Goal: Transaction & Acquisition: Obtain resource

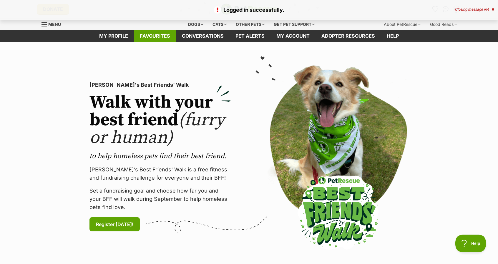
click at [162, 36] on link "Favourites" at bounding box center [155, 35] width 42 height 11
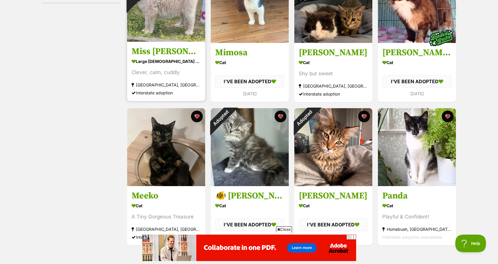
scroll to position [88, 0]
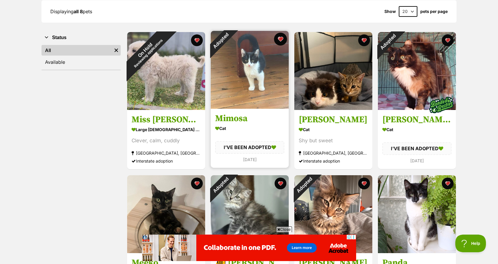
click at [280, 40] on button "favourite" at bounding box center [280, 39] width 13 height 13
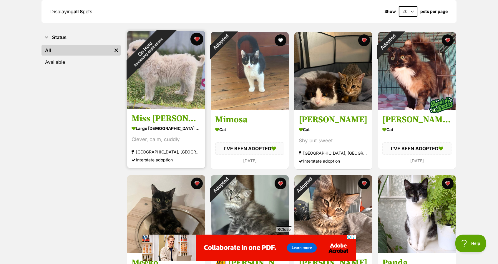
click at [199, 38] on button "favourite" at bounding box center [196, 39] width 13 height 13
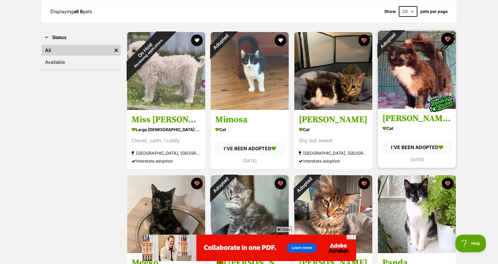
click at [447, 38] on button "favourite" at bounding box center [447, 39] width 13 height 13
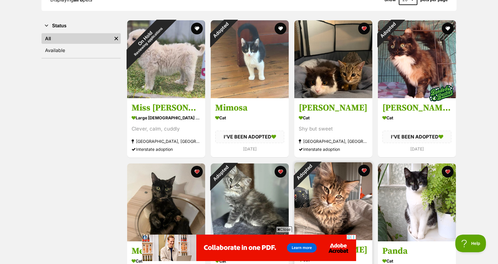
scroll to position [206, 0]
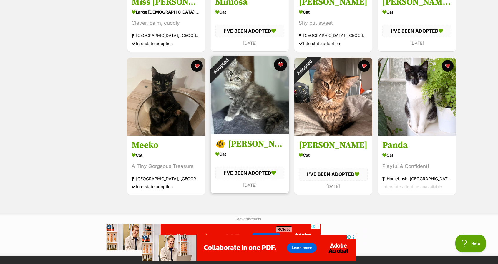
click at [279, 65] on button "favourite" at bounding box center [280, 64] width 13 height 13
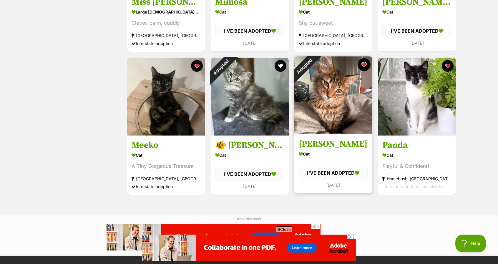
click at [365, 66] on button "favourite" at bounding box center [363, 64] width 13 height 13
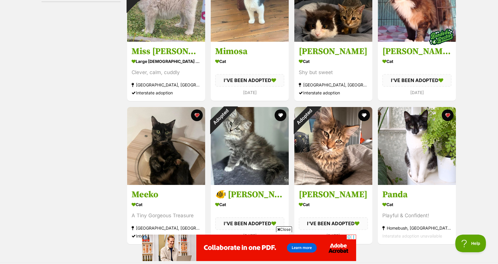
scroll to position [59, 0]
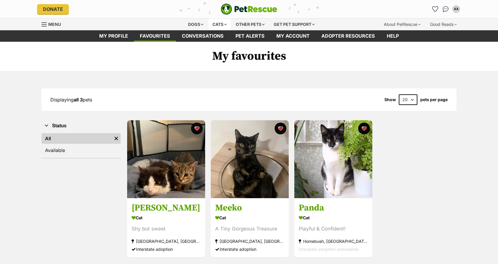
click at [222, 25] on div "Cats" at bounding box center [219, 25] width 22 height 12
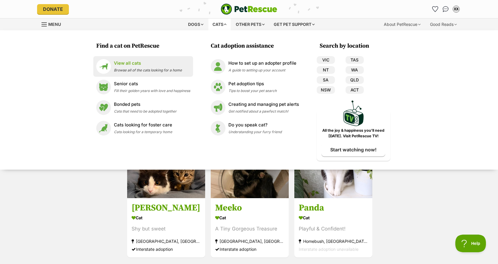
click at [154, 61] on p "View all cats" at bounding box center [148, 63] width 68 height 7
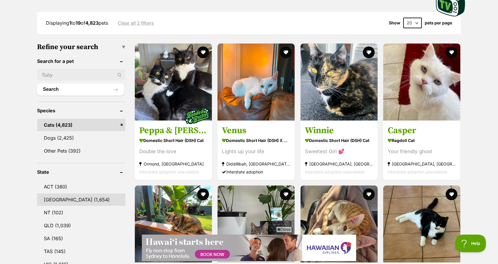
click at [58, 197] on link "NSW (1,654)" at bounding box center [81, 200] width 88 height 12
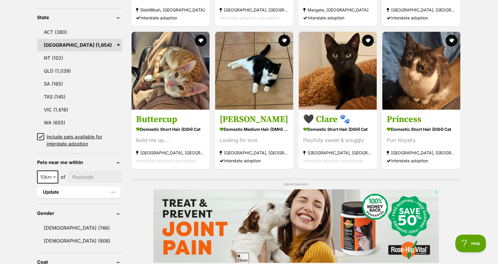
scroll to position [382, 0]
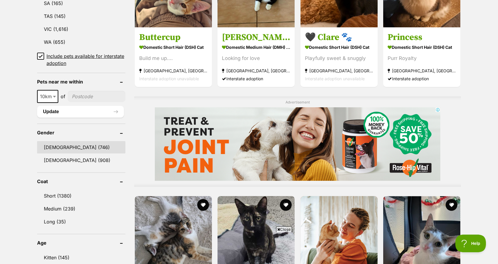
click at [74, 153] on link "[DEMOGRAPHIC_DATA] (746)" at bounding box center [81, 147] width 88 height 12
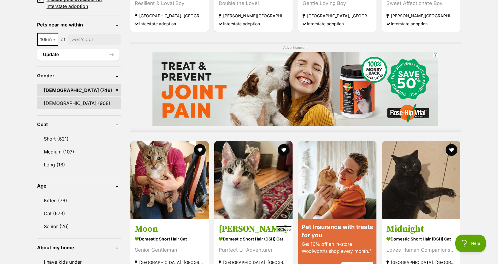
click at [85, 104] on link "[DEMOGRAPHIC_DATA] (908)" at bounding box center [79, 103] width 84 height 12
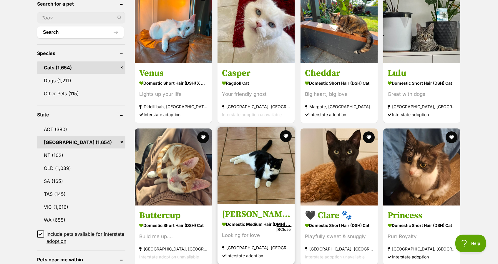
click at [270, 180] on img at bounding box center [255, 165] width 77 height 77
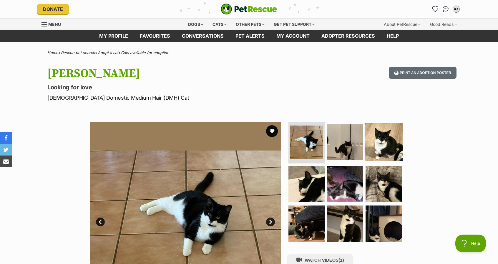
click at [378, 142] on img at bounding box center [384, 142] width 38 height 38
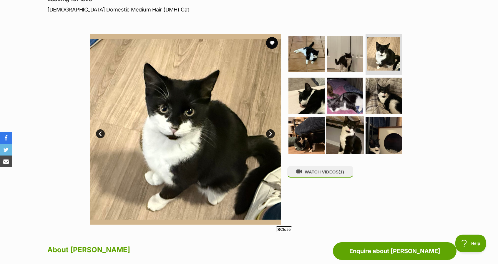
click at [360, 132] on img at bounding box center [345, 135] width 38 height 38
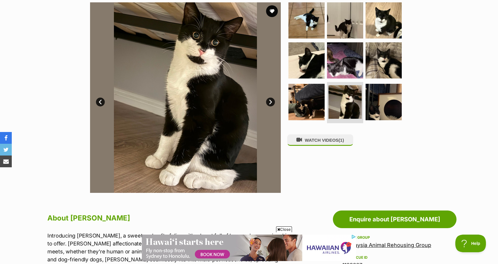
scroll to position [59, 0]
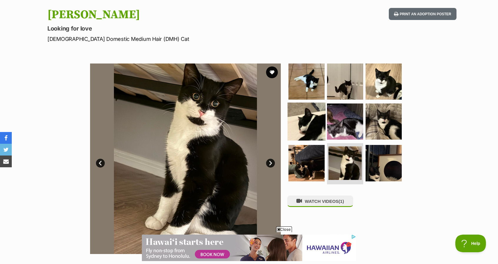
click at [303, 127] on img at bounding box center [306, 121] width 38 height 38
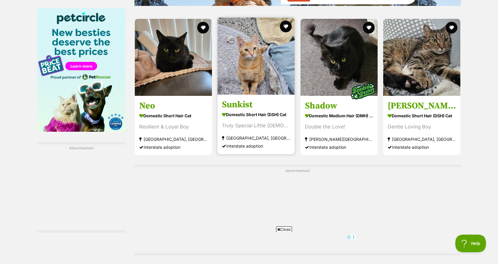
scroll to position [912, 0]
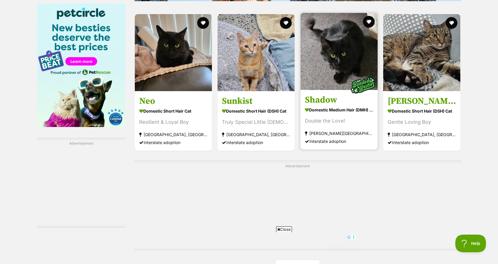
click at [347, 70] on img at bounding box center [338, 51] width 77 height 77
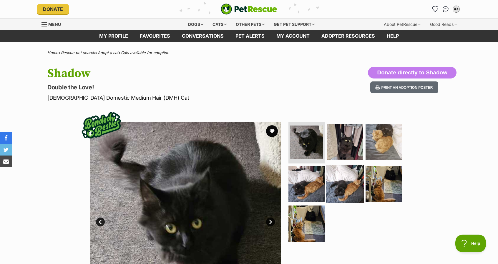
click at [343, 174] on img at bounding box center [345, 184] width 38 height 38
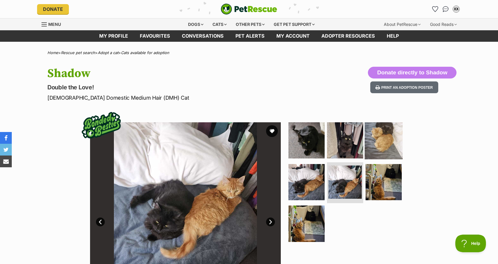
click at [372, 153] on img at bounding box center [384, 141] width 38 height 38
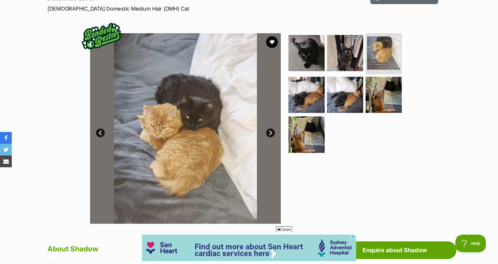
scroll to position [88, 0]
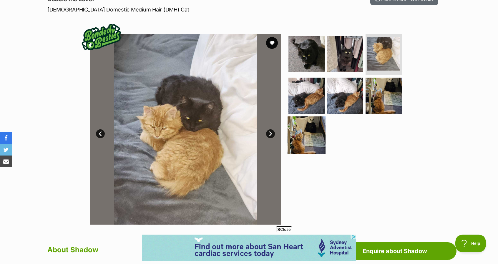
click at [299, 136] on img at bounding box center [306, 135] width 38 height 38
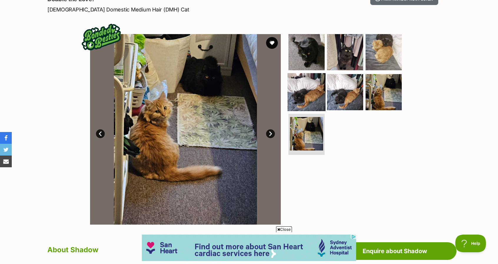
click at [304, 98] on img at bounding box center [306, 92] width 38 height 38
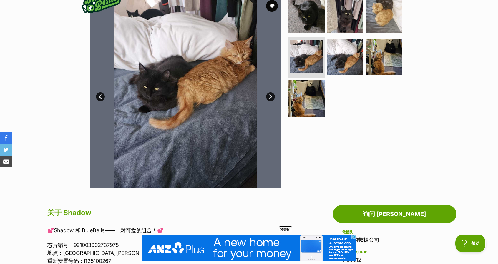
scroll to position [0, 0]
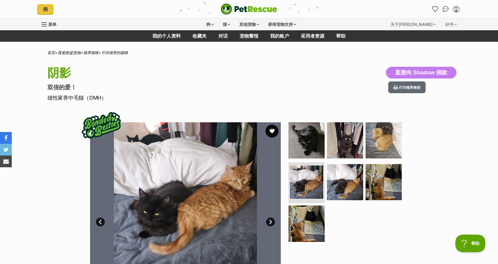
click at [277, 129] on button "最喜欢的" at bounding box center [271, 131] width 13 height 13
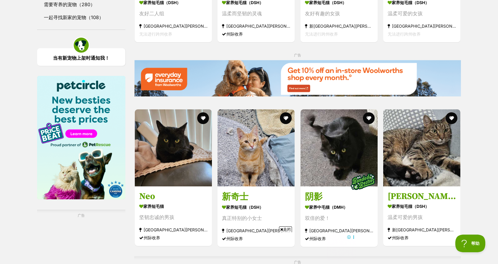
scroll to position [941, 0]
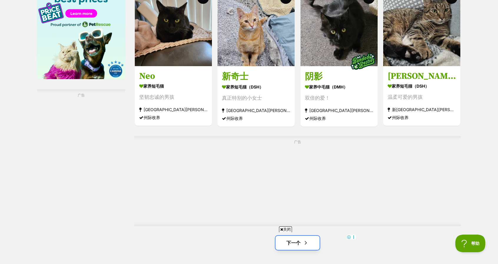
click at [305, 239] on span "下一页" at bounding box center [306, 242] width 6 height 7
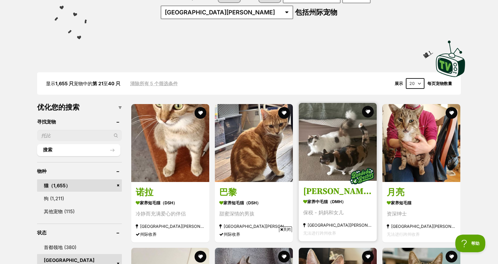
click at [352, 142] on img at bounding box center [338, 142] width 78 height 78
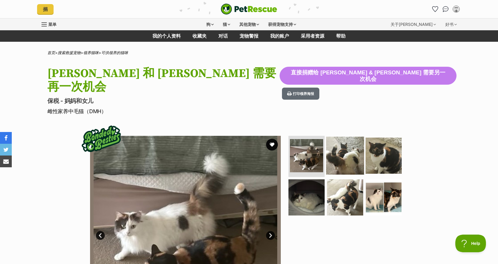
click at [350, 142] on img at bounding box center [345, 156] width 38 height 38
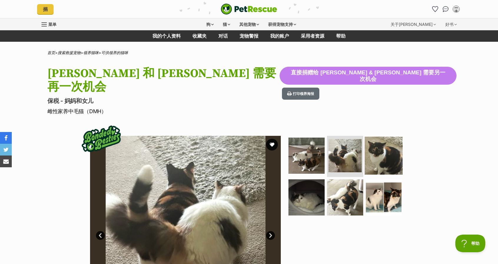
click at [377, 140] on img at bounding box center [384, 156] width 38 height 38
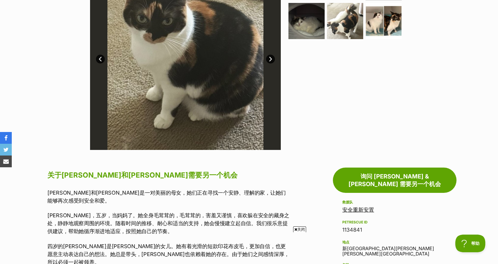
scroll to position [265, 0]
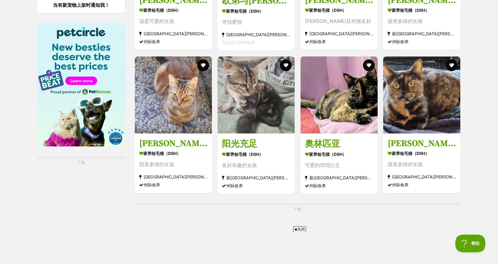
scroll to position [998, 0]
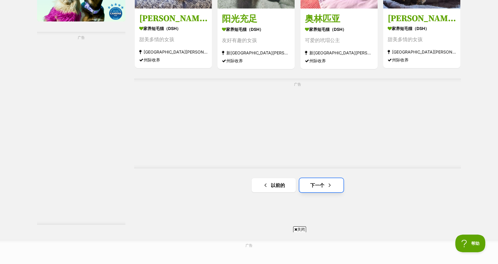
click at [321, 188] on font "下一个" at bounding box center [317, 185] width 14 height 6
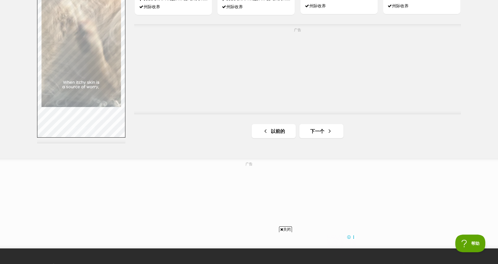
scroll to position [1116, 0]
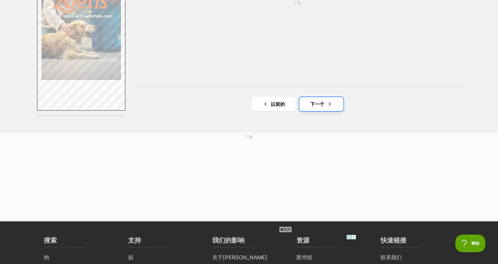
click at [327, 108] on span "下一页" at bounding box center [330, 104] width 6 height 7
